Goal: Transaction & Acquisition: Purchase product/service

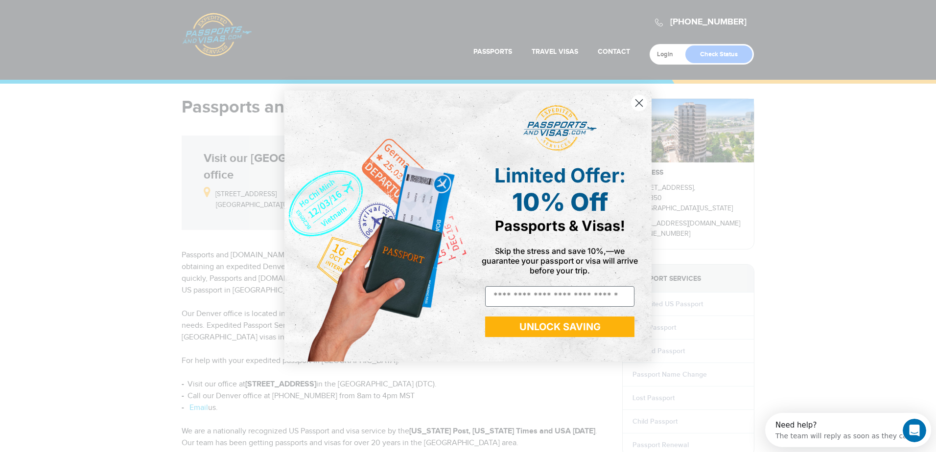
click at [638, 103] on circle "Close dialog" at bounding box center [639, 103] width 16 height 16
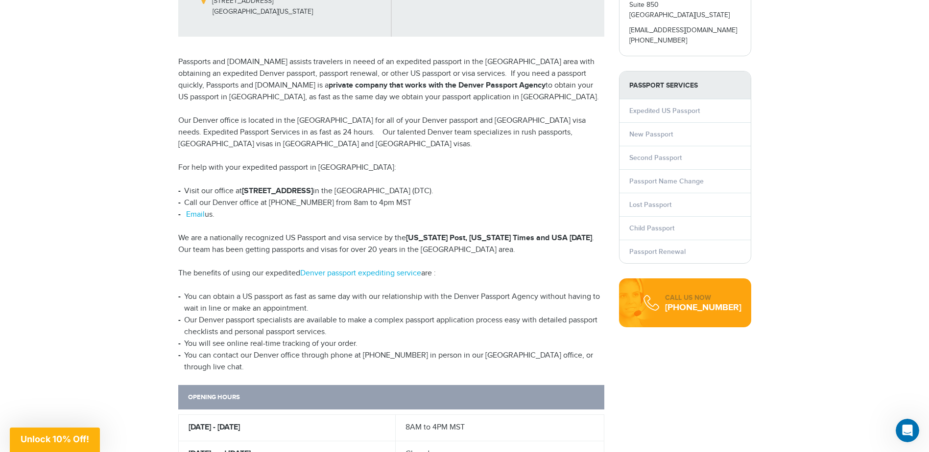
scroll to position [147, 0]
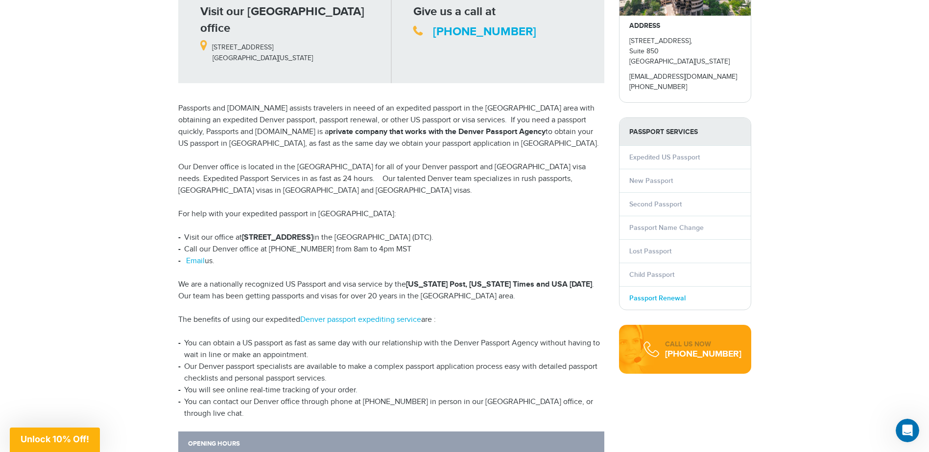
click at [672, 297] on link "Passport Renewal" at bounding box center [657, 298] width 56 height 8
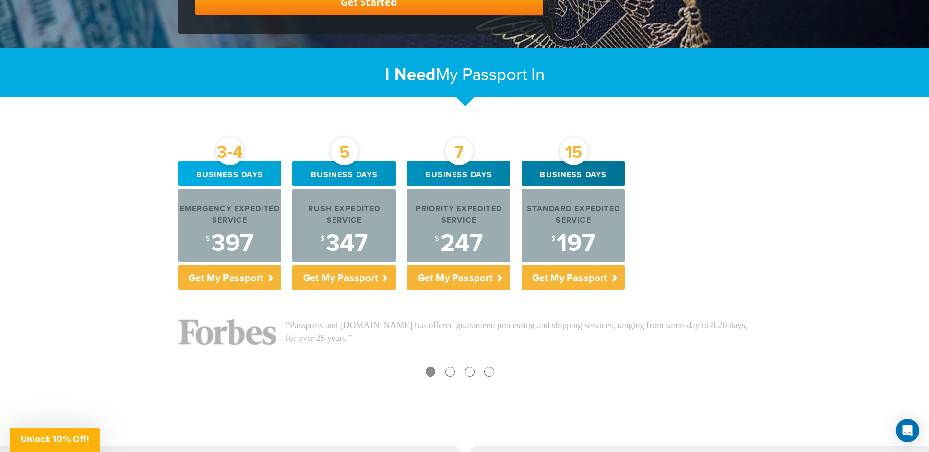
scroll to position [294, 0]
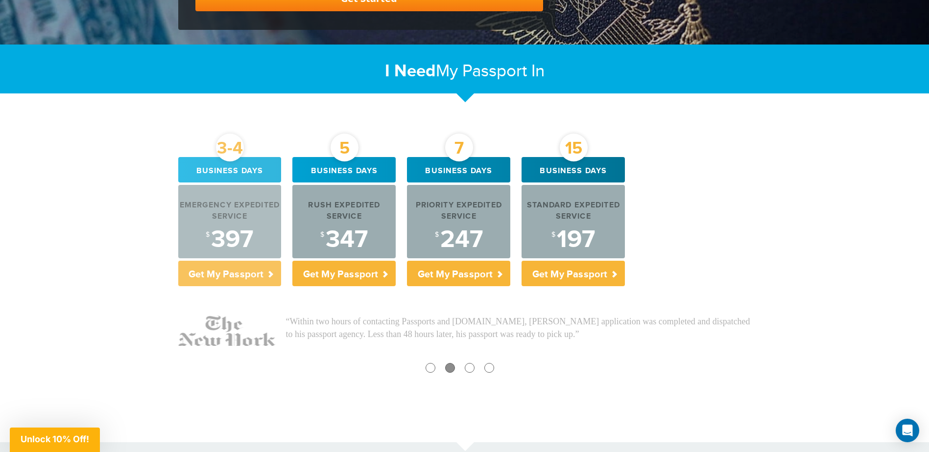
click at [214, 221] on div "Emergency Expedited Service" at bounding box center [229, 211] width 103 height 23
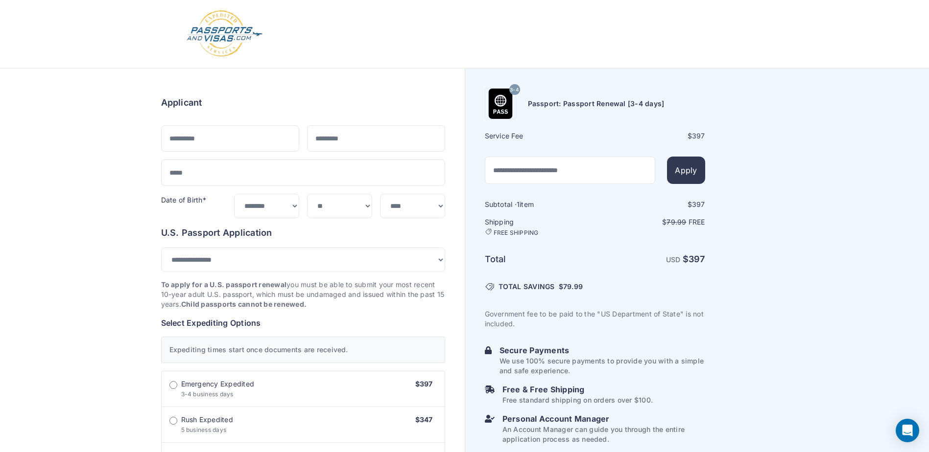
select select "*******"
